Goal: Contribute content: Add original content to the website for others to see

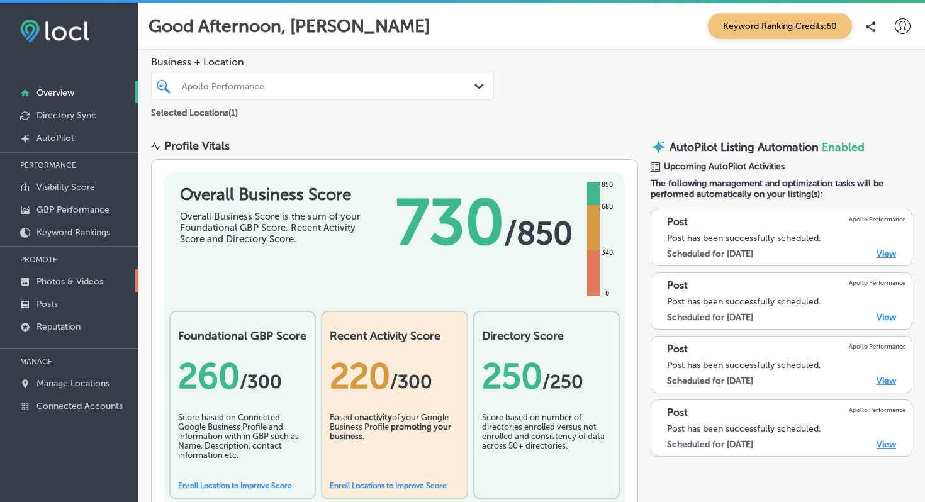
click at [81, 283] on p "Photos & Videos" at bounding box center [69, 281] width 67 height 11
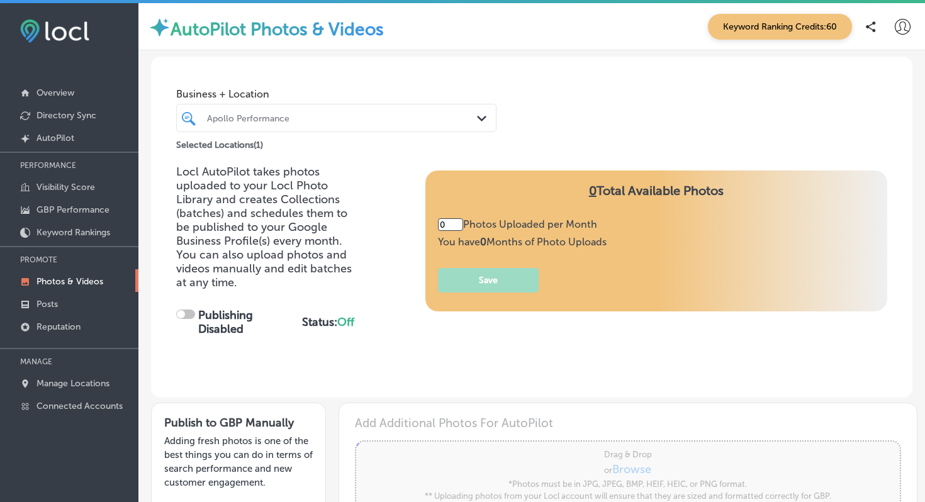
type input "5"
checkbox input "true"
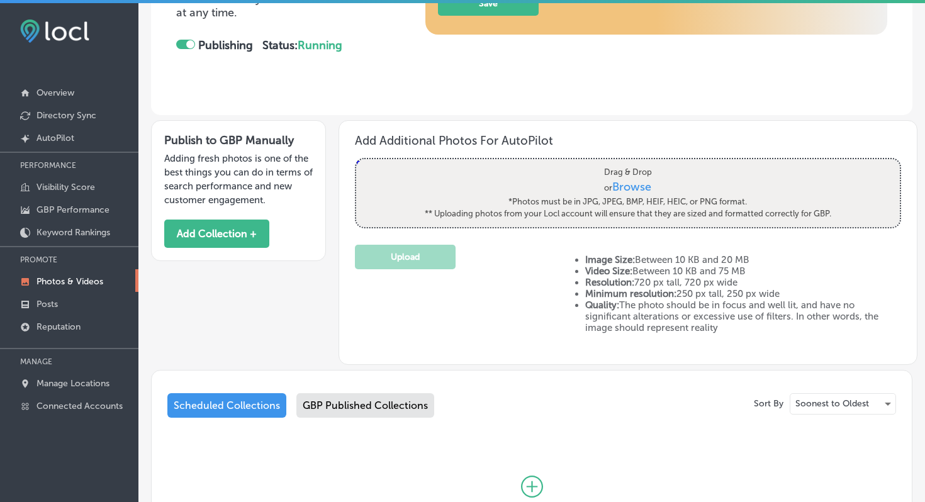
scroll to position [281, 0]
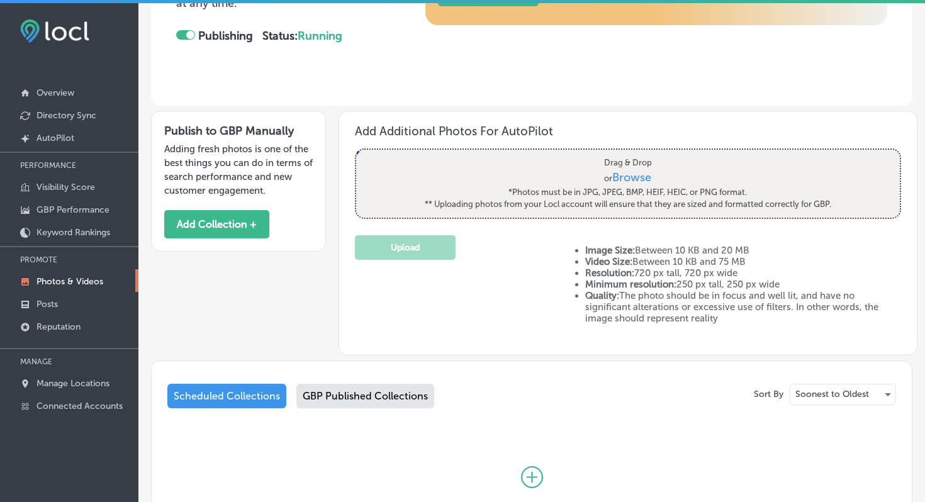
click at [637, 179] on span "Browse" at bounding box center [632, 178] width 39 height 14
click at [637, 154] on input "Drag & Drop or Browse *Photos must be in JPG, JPEG, BMP, HEIF, HEIC, or PNG for…" at bounding box center [628, 152] width 544 height 4
type input "C:\fakepath\IMG_5748.jpeg"
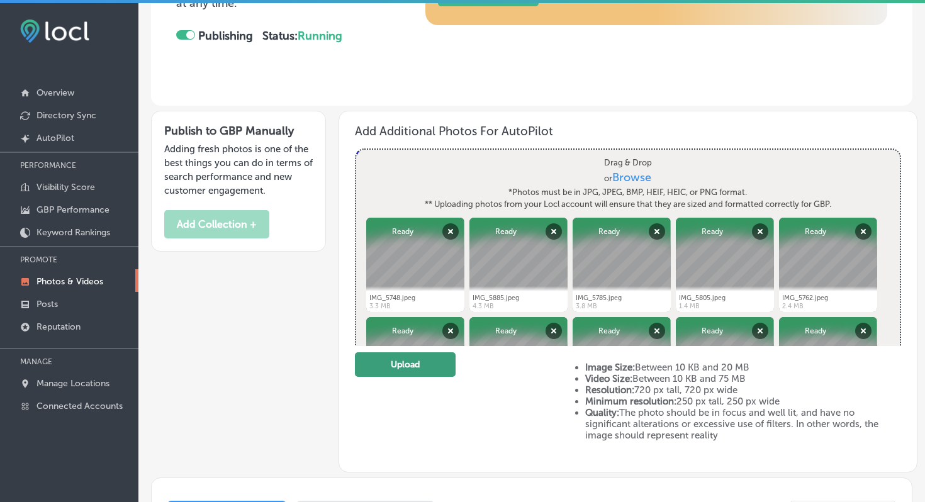
click at [417, 367] on button "Upload" at bounding box center [405, 364] width 101 height 25
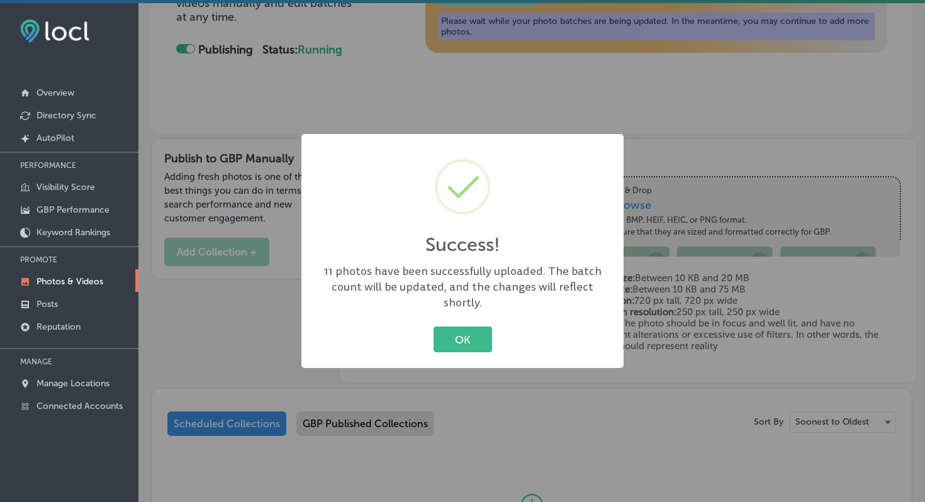
scroll to position [294, 0]
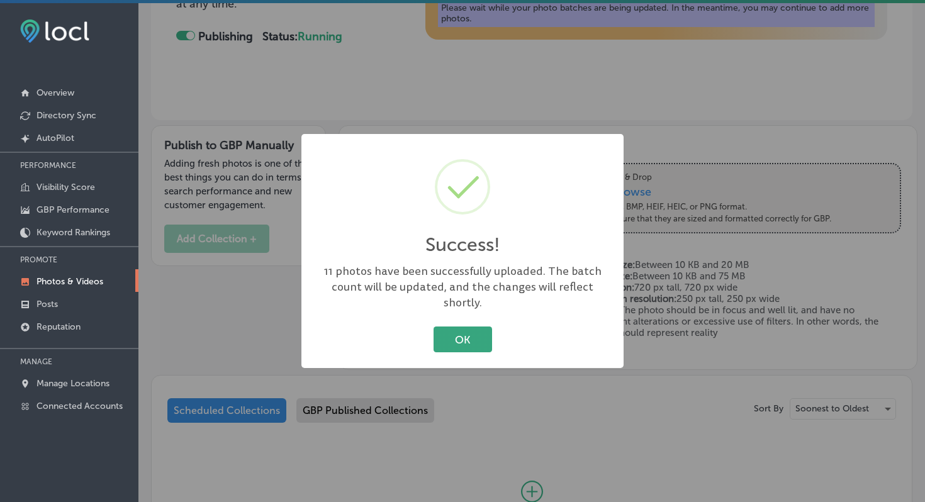
click at [481, 333] on button "OK" at bounding box center [463, 340] width 59 height 26
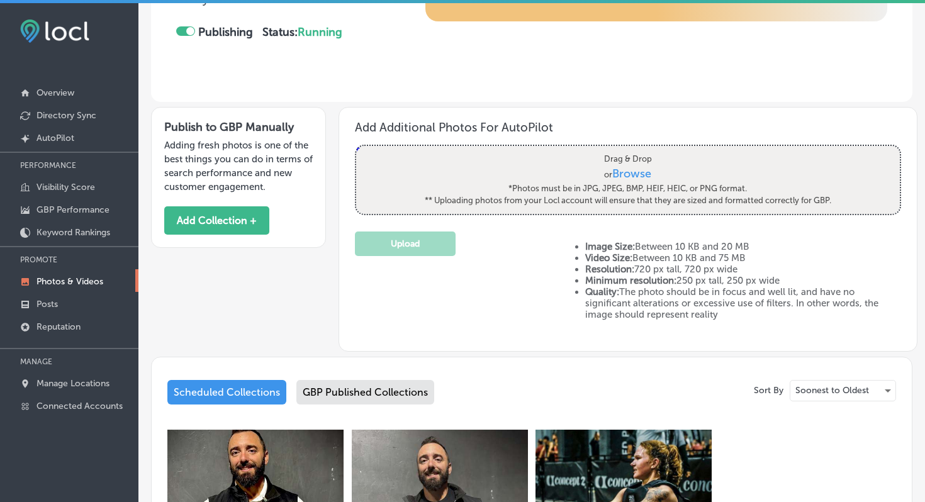
scroll to position [0, 0]
